Goal: Find specific page/section: Find specific page/section

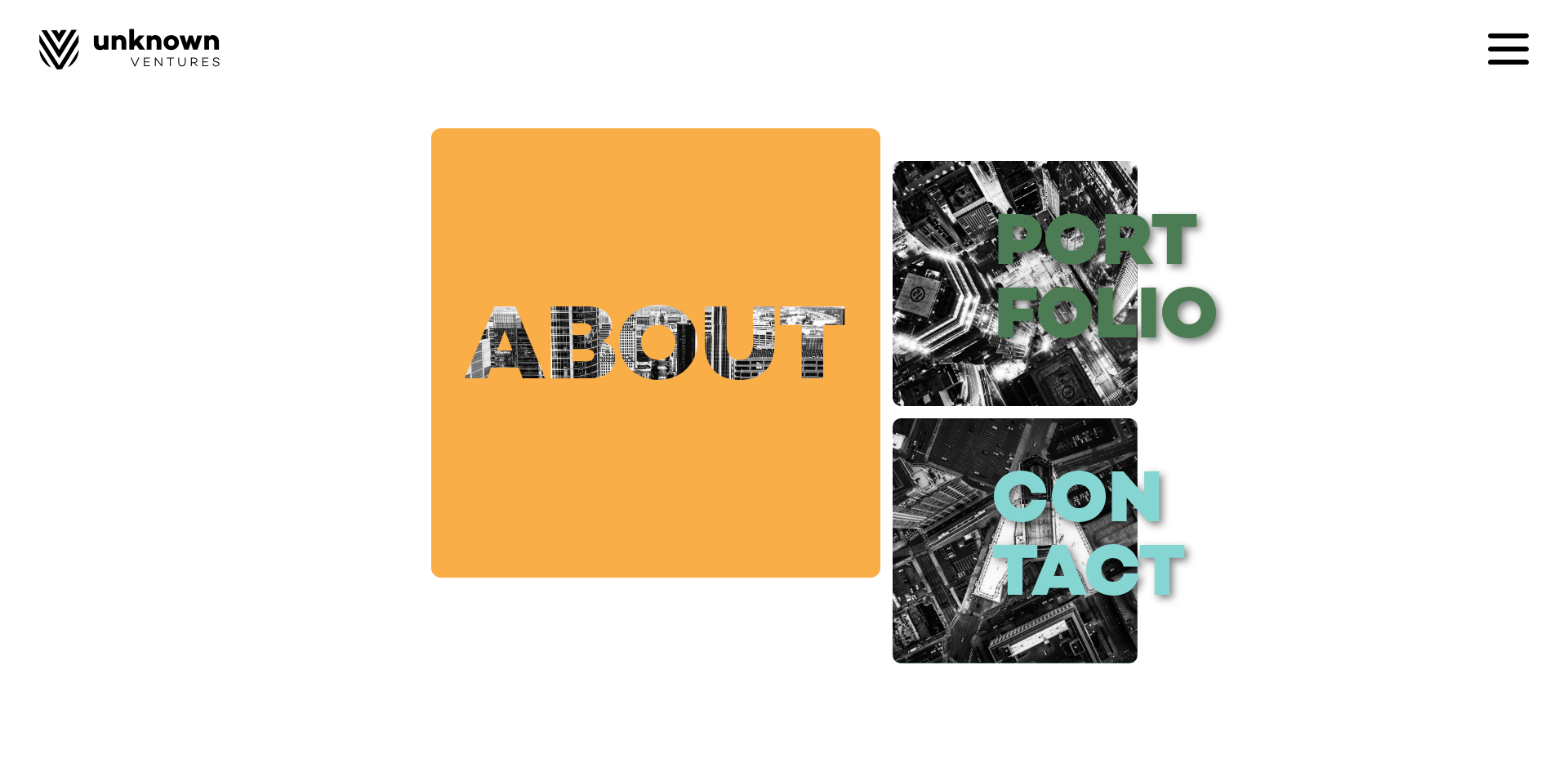
click at [666, 338] on link "about" at bounding box center [655, 352] width 449 height 449
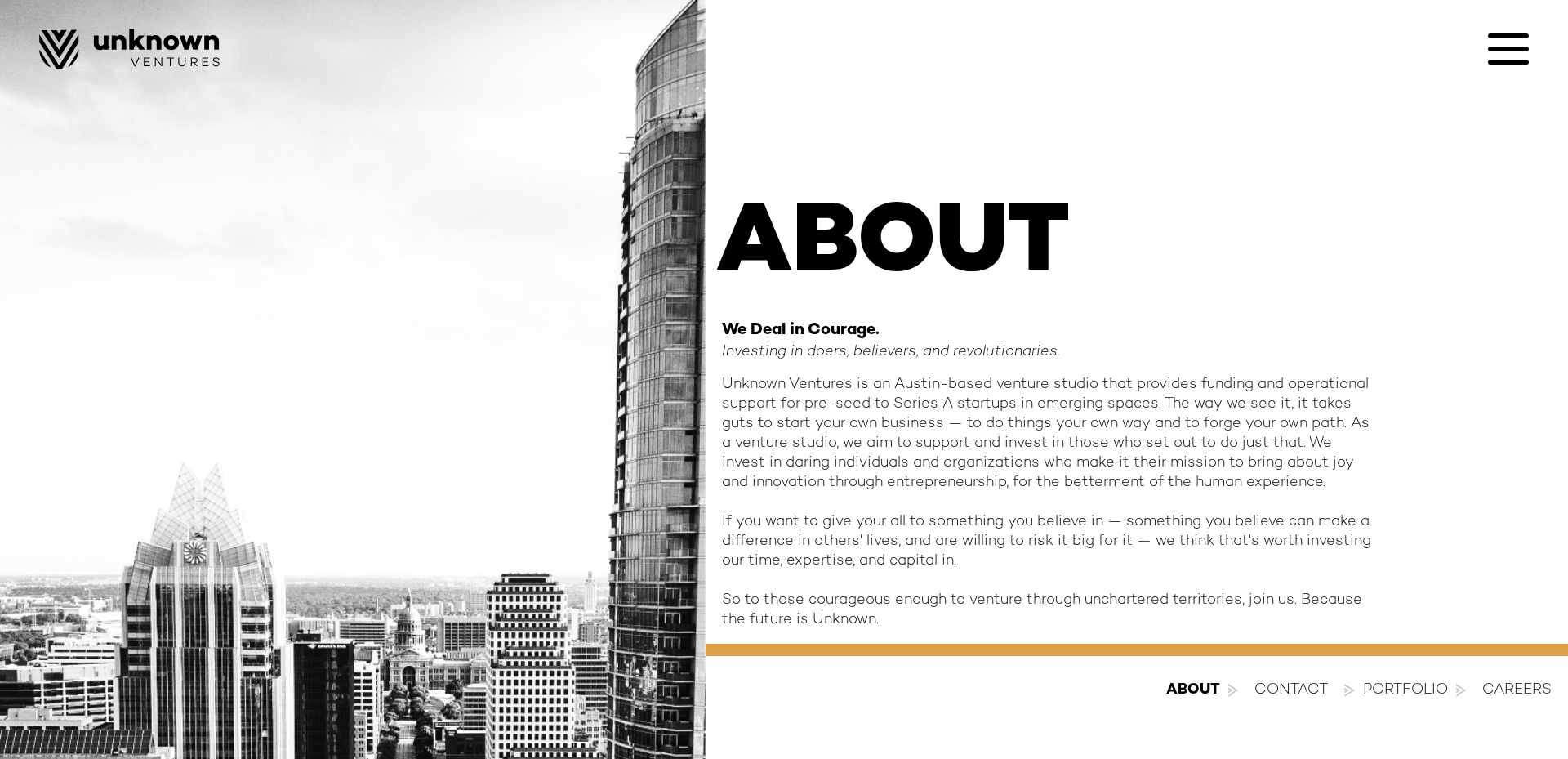
click at [1496, 55] on icon at bounding box center [1507, 48] width 41 height 41
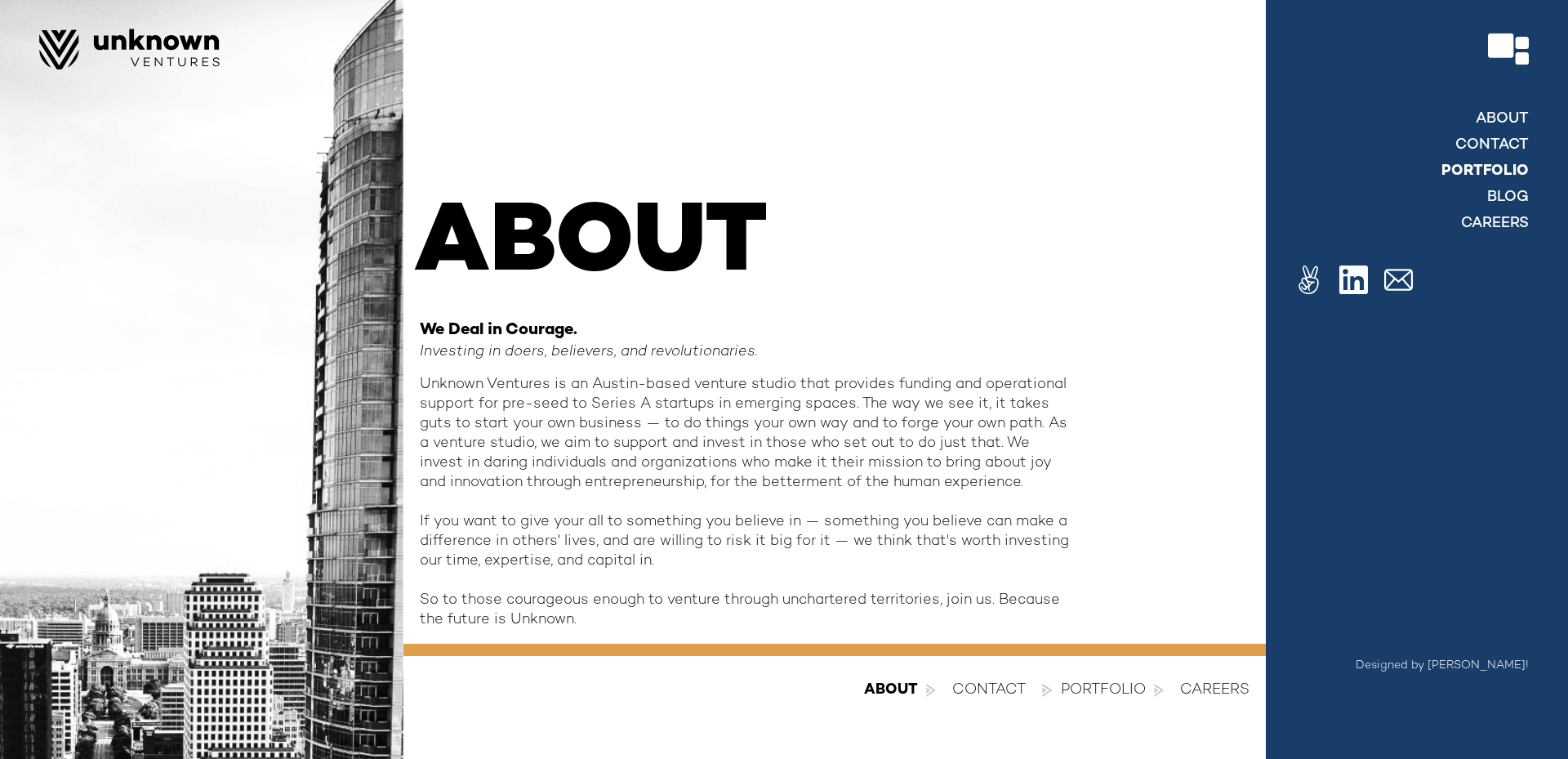
click at [1489, 166] on link "Portfolio" at bounding box center [1485, 172] width 87 height 20
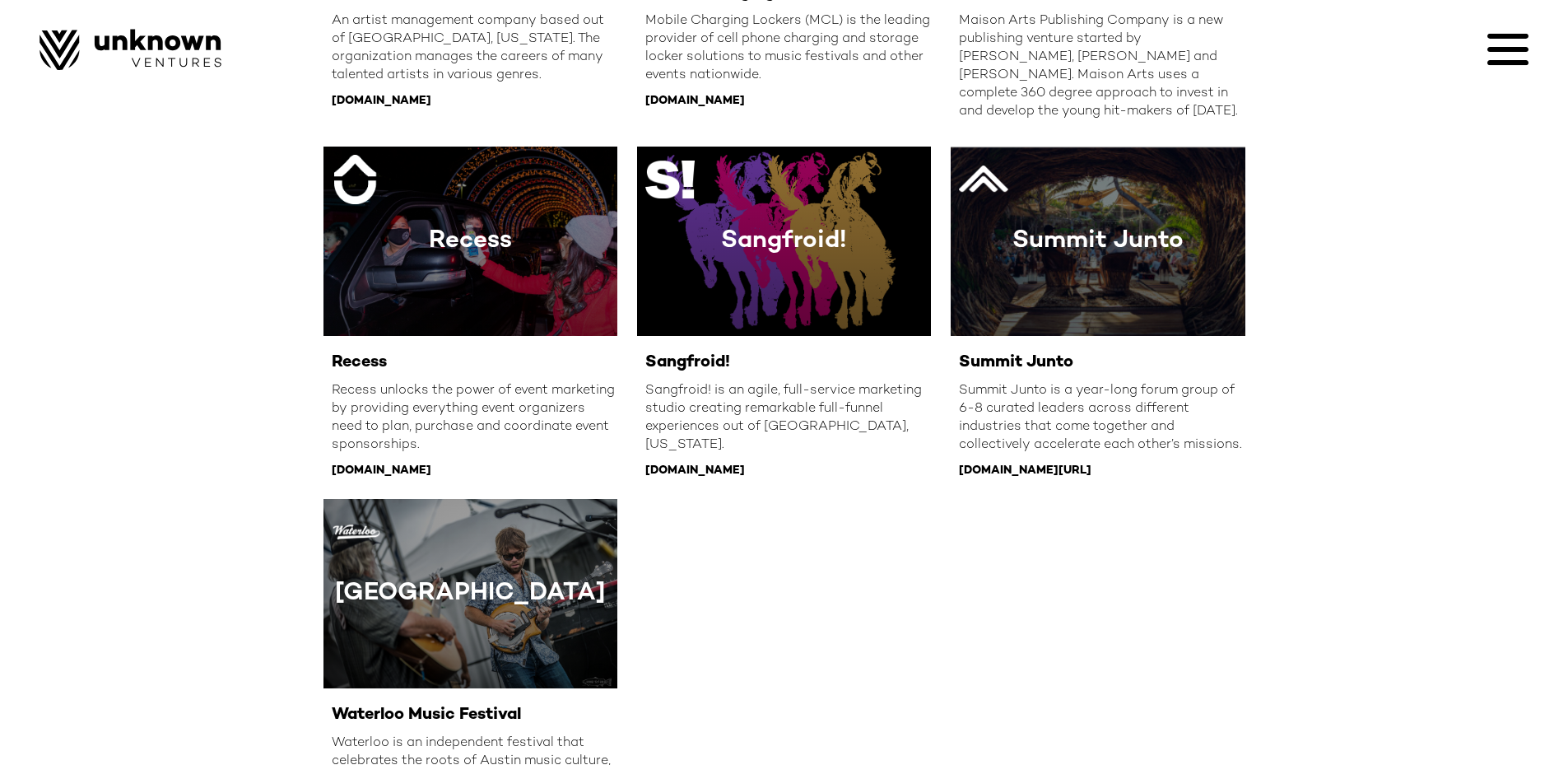
scroll to position [1740, 0]
